Goal: Task Accomplishment & Management: Use online tool/utility

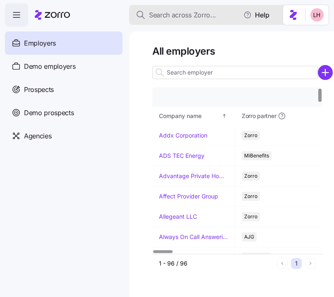
click at [197, 17] on span "Search across Zorro..." at bounding box center [182, 15] width 67 height 10
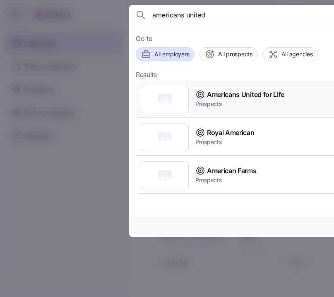
type input "americans united"
click at [259, 99] on span "Americans United for Life" at bounding box center [245, 95] width 77 height 10
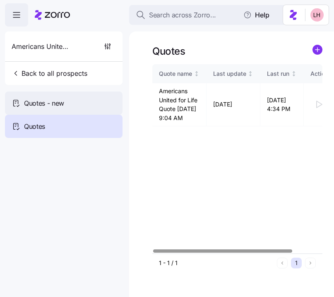
click at [79, 109] on div "Quotes - new" at bounding box center [64, 103] width 118 height 23
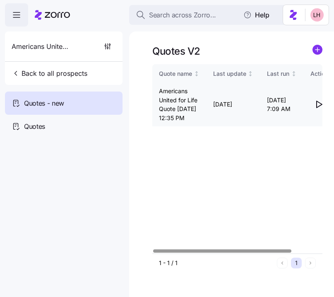
click at [319, 108] on icon "button" at bounding box center [319, 104] width 10 height 10
click at [321, 108] on icon "button" at bounding box center [319, 104] width 10 height 10
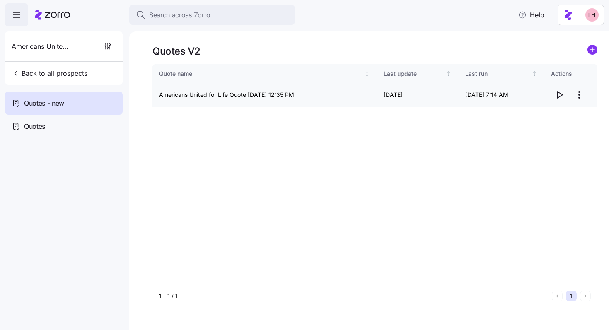
click at [334, 92] on html "Search across Zorro... Help Americans United for Life Back to all prospects Quo…" at bounding box center [304, 162] width 609 height 325
click at [334, 110] on div "Edit quote" at bounding box center [546, 115] width 76 height 13
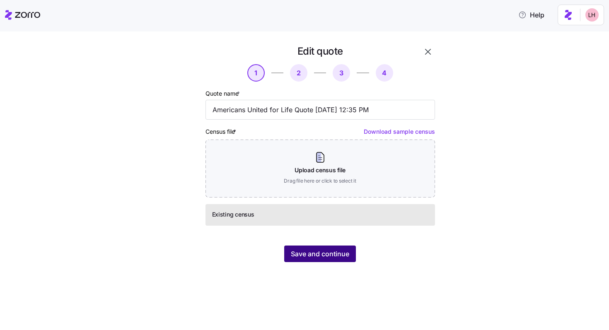
click at [334, 247] on button "Save and continue" at bounding box center [320, 254] width 72 height 17
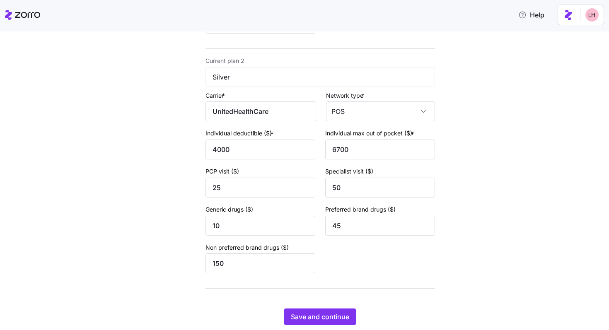
scroll to position [317, 0]
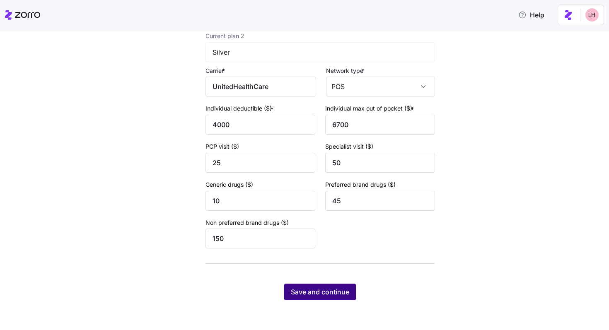
click at [329, 290] on span "Save and continue" at bounding box center [320, 292] width 58 height 10
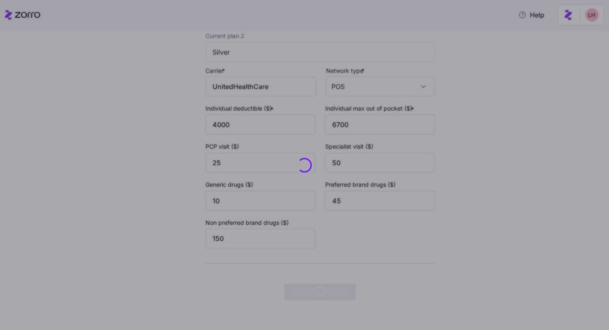
scroll to position [0, 0]
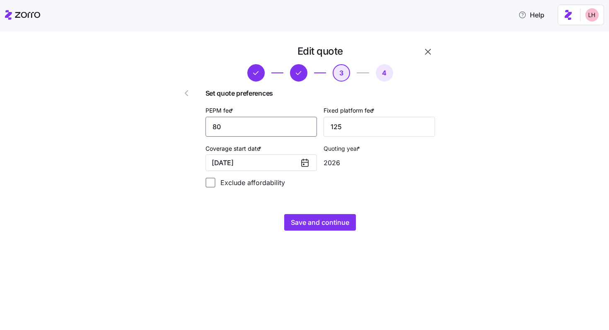
drag, startPoint x: 254, startPoint y: 126, endPoint x: 208, endPoint y: 116, distance: 46.4
click at [208, 116] on div "Set quote preferences PEPM fee * 80 Fixed platform fee * 125 Coverage start dat…" at bounding box center [321, 138] width 230 height 113
type input "100"
type input "25"
click at [320, 217] on button "Save and continue" at bounding box center [320, 222] width 72 height 17
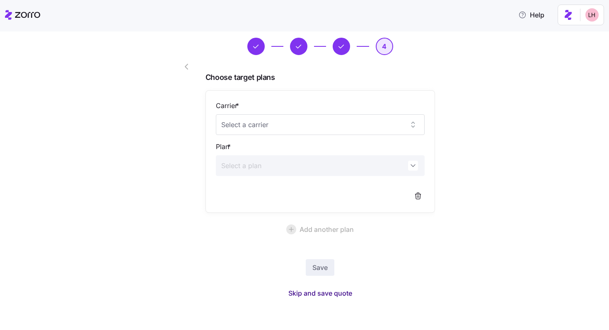
click at [334, 294] on span "Skip and save quote" at bounding box center [320, 293] width 64 height 10
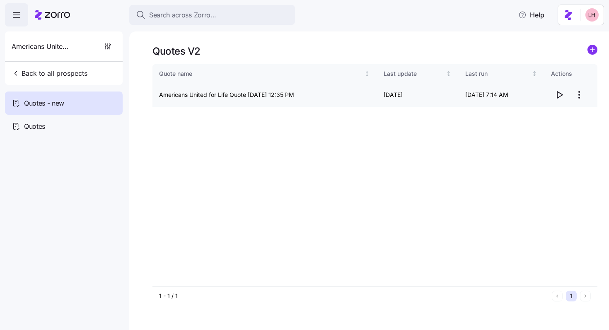
click at [334, 95] on icon "button" at bounding box center [560, 95] width 10 height 10
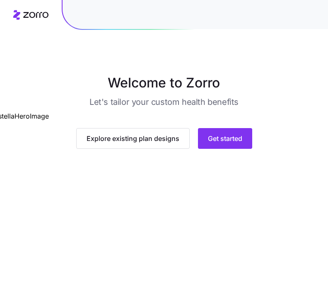
scroll to position [67, 0]
click at [246, 149] on button "Get started" at bounding box center [225, 138] width 54 height 21
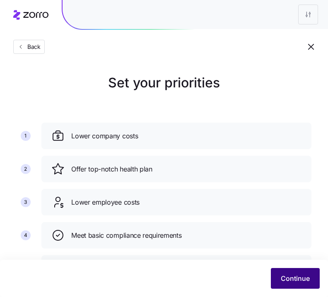
click at [307, 282] on span "Continue" at bounding box center [295, 279] width 29 height 10
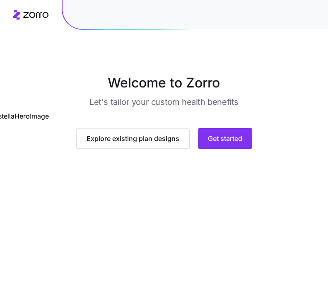
scroll to position [67, 0]
click at [246, 149] on button "Get started" at bounding box center [225, 138] width 54 height 21
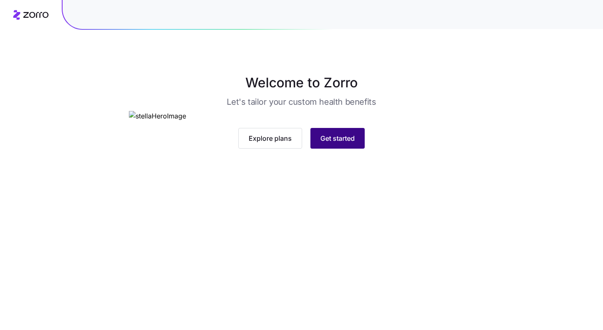
click at [358, 149] on button "Get started" at bounding box center [337, 138] width 54 height 21
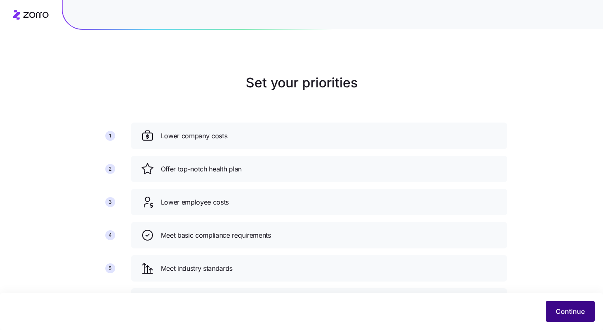
click at [573, 319] on button "Continue" at bounding box center [570, 311] width 49 height 21
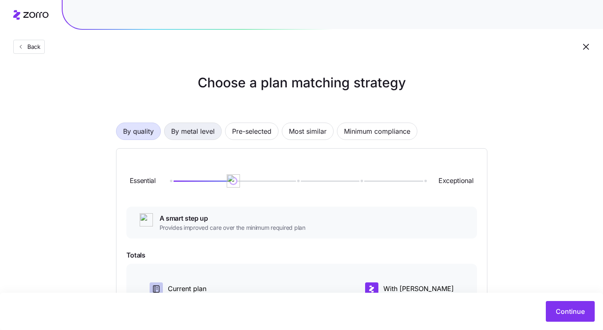
click at [206, 128] on span "By metal level" at bounding box center [193, 131] width 44 height 17
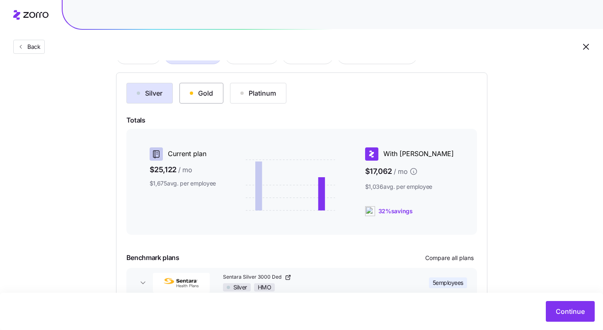
click at [210, 92] on div "Gold" at bounding box center [201, 93] width 23 height 10
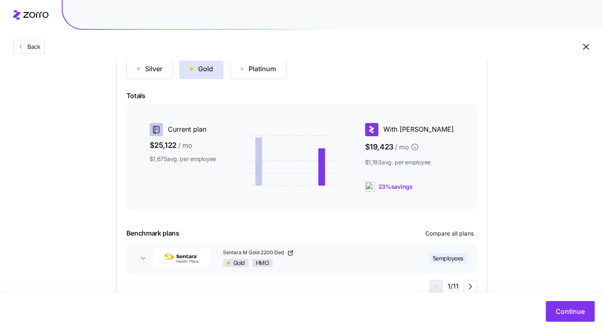
scroll to position [127, 0]
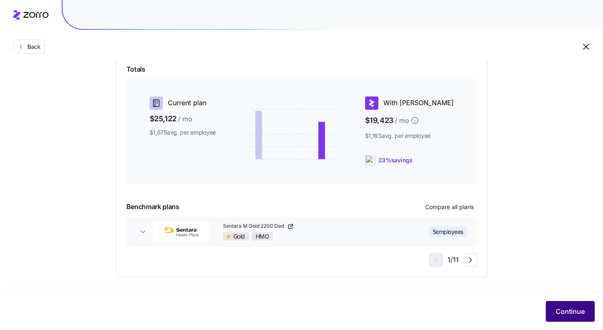
click at [573, 308] on span "Continue" at bounding box center [570, 312] width 29 height 10
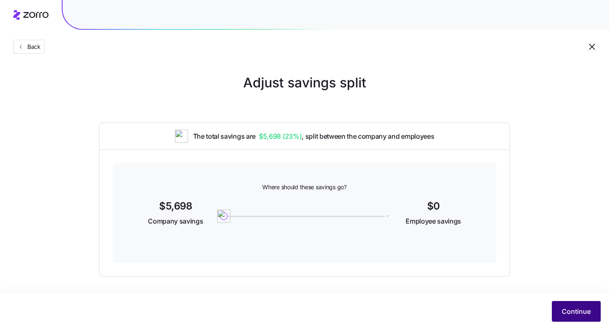
click at [573, 314] on span "Continue" at bounding box center [576, 312] width 29 height 10
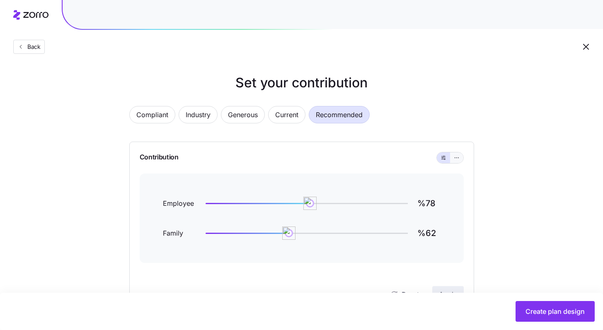
click at [460, 160] on span "button" at bounding box center [456, 158] width 7 height 7
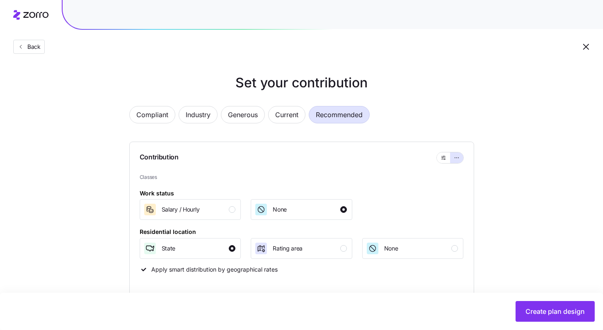
scroll to position [172, 0]
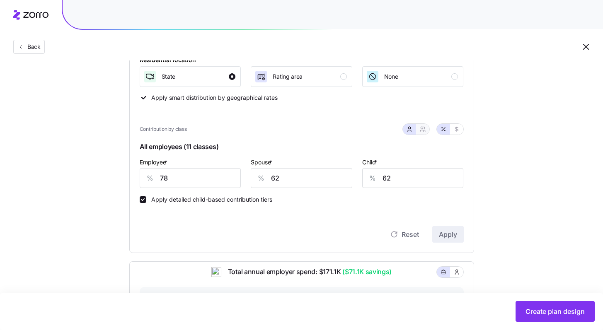
click at [422, 128] on icon "button" at bounding box center [422, 129] width 7 height 7
type input "70"
type input "71"
drag, startPoint x: 193, startPoint y: 178, endPoint x: 121, endPoint y: 167, distance: 72.5
click at [133, 173] on div "Contribution Classes Work status Salary / Hourly None Residential location Stat…" at bounding box center [301, 111] width 345 height 283
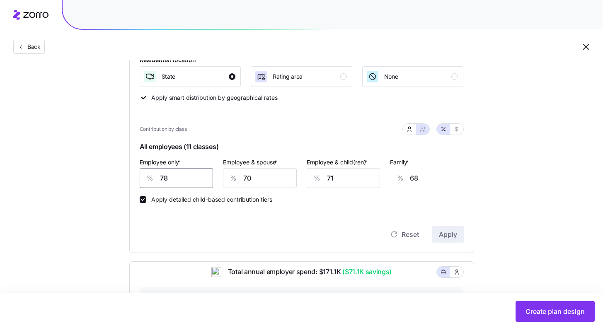
type input "8"
type input "94"
type input "85"
type input "65"
type input "85"
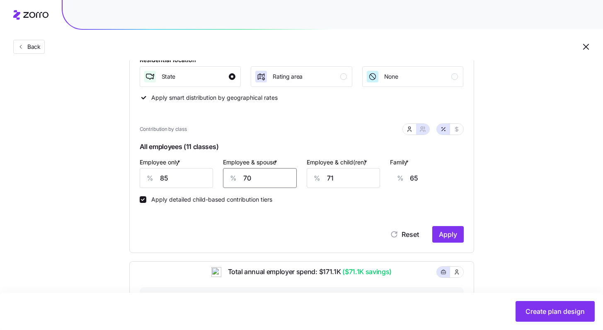
type input "7"
type input "18"
type input "75"
type input "69"
type input "75"
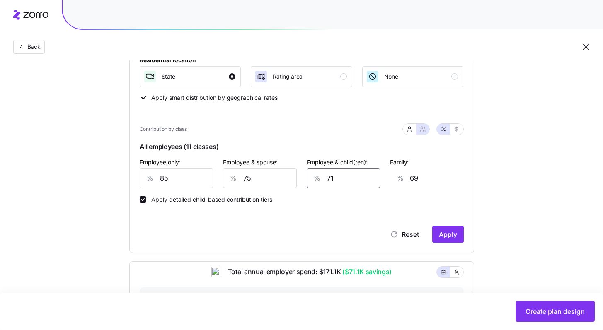
type input "7"
type input "29"
type input "75"
type input "71"
type input "75"
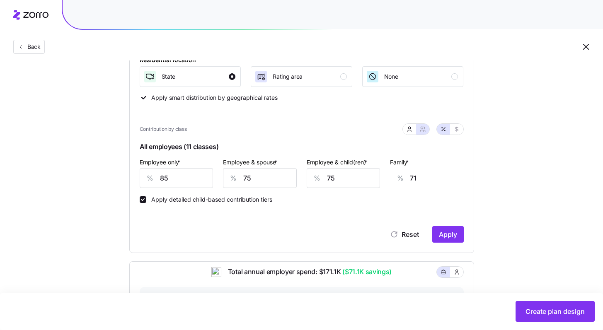
scroll to position [0, 20]
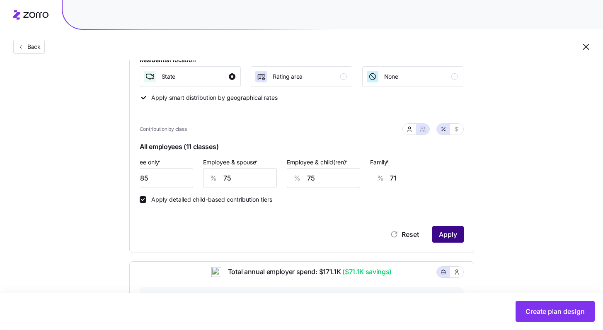
click at [455, 239] on span "Apply" at bounding box center [448, 235] width 18 height 10
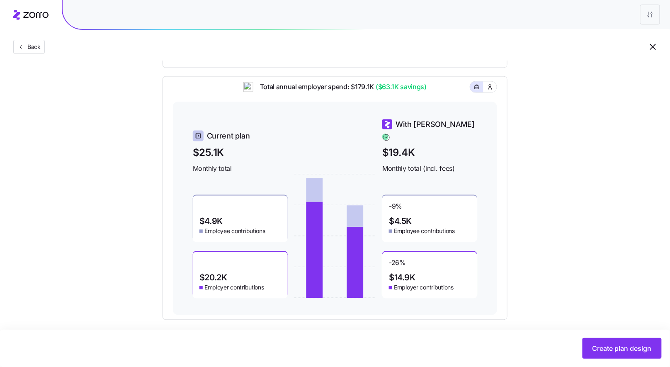
scroll to position [357, 0]
